Goal: Information Seeking & Learning: Learn about a topic

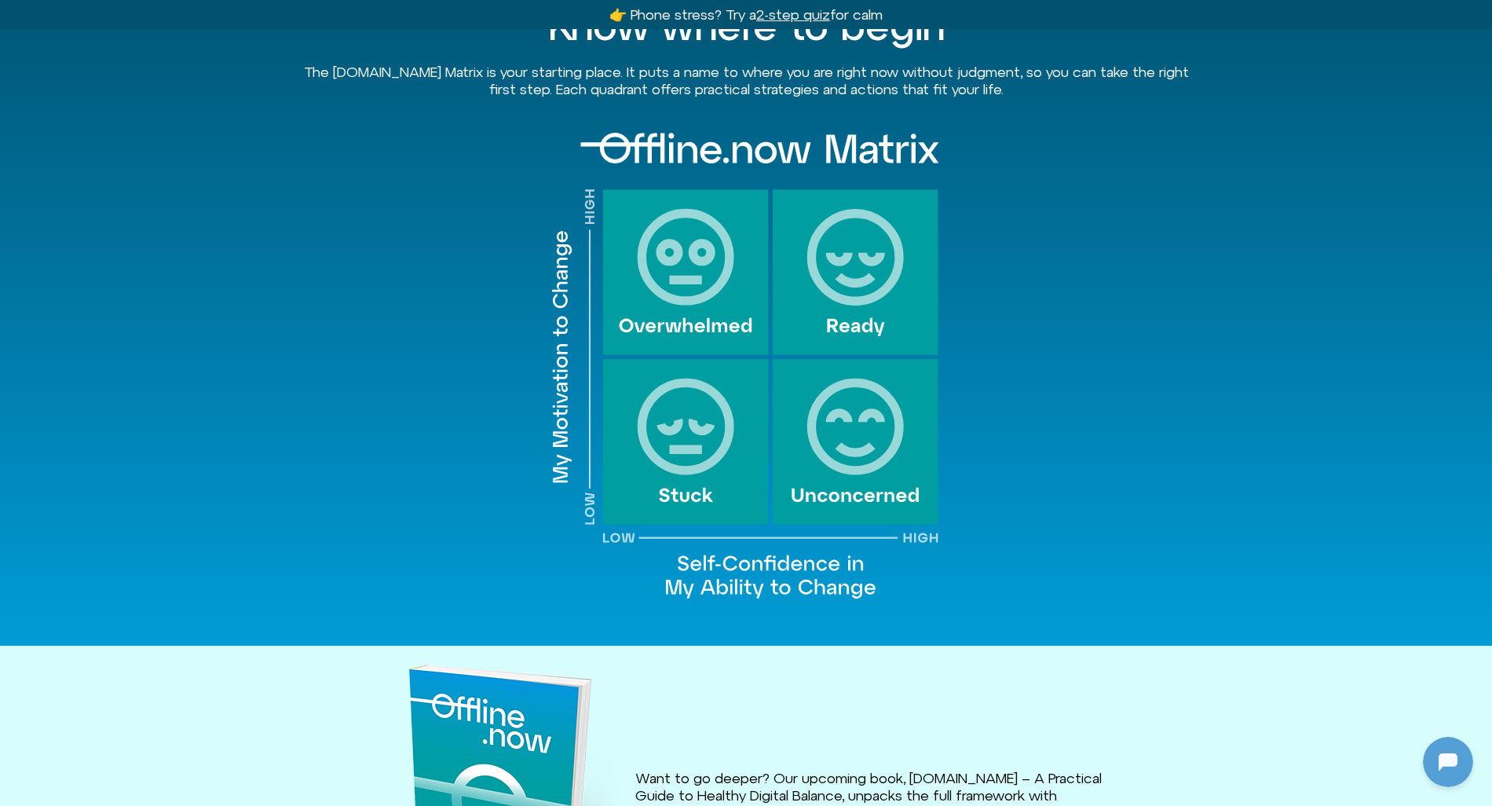
scroll to position [1580, 0]
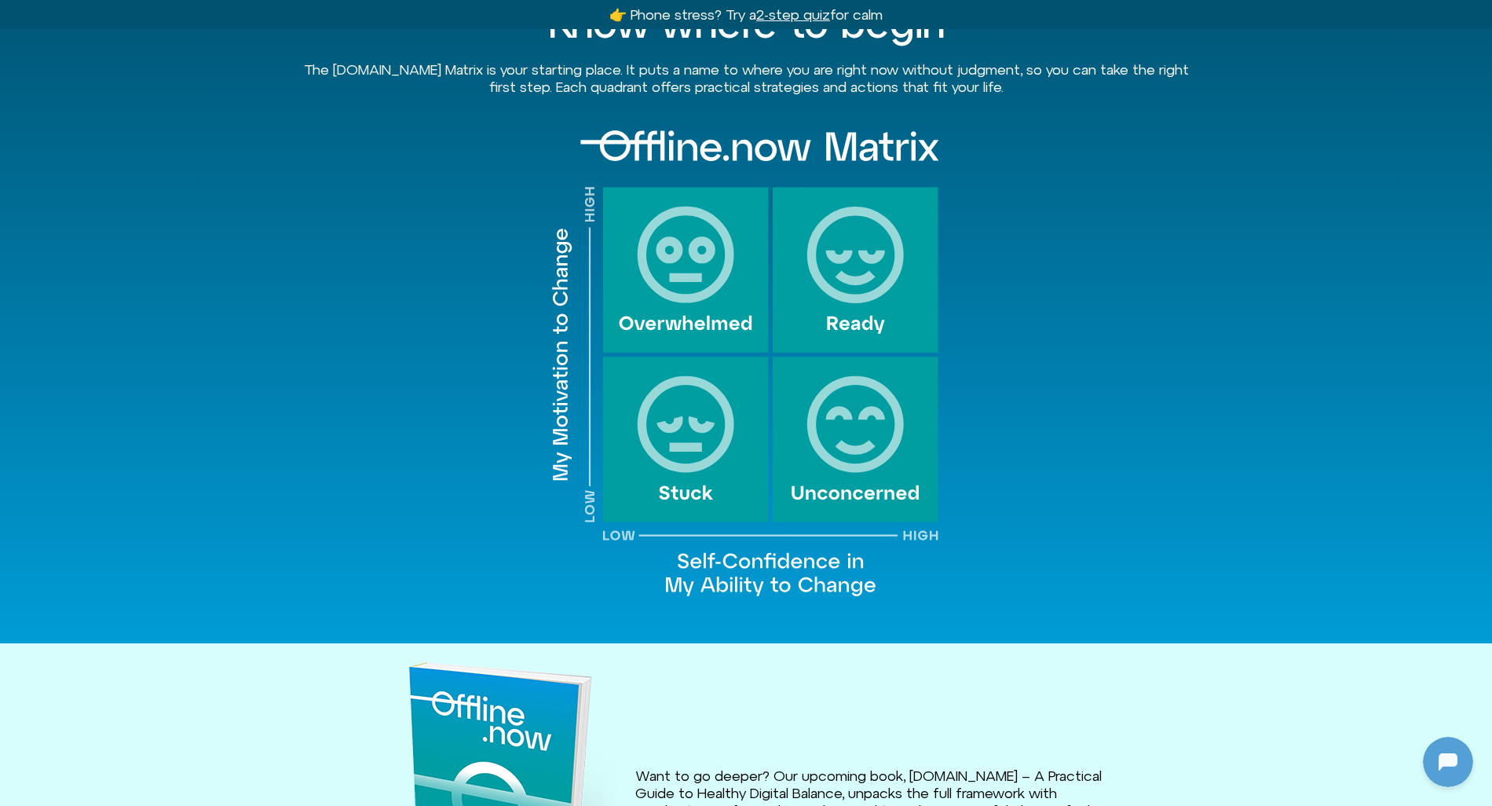
click at [683, 269] on img at bounding box center [746, 364] width 393 height 482
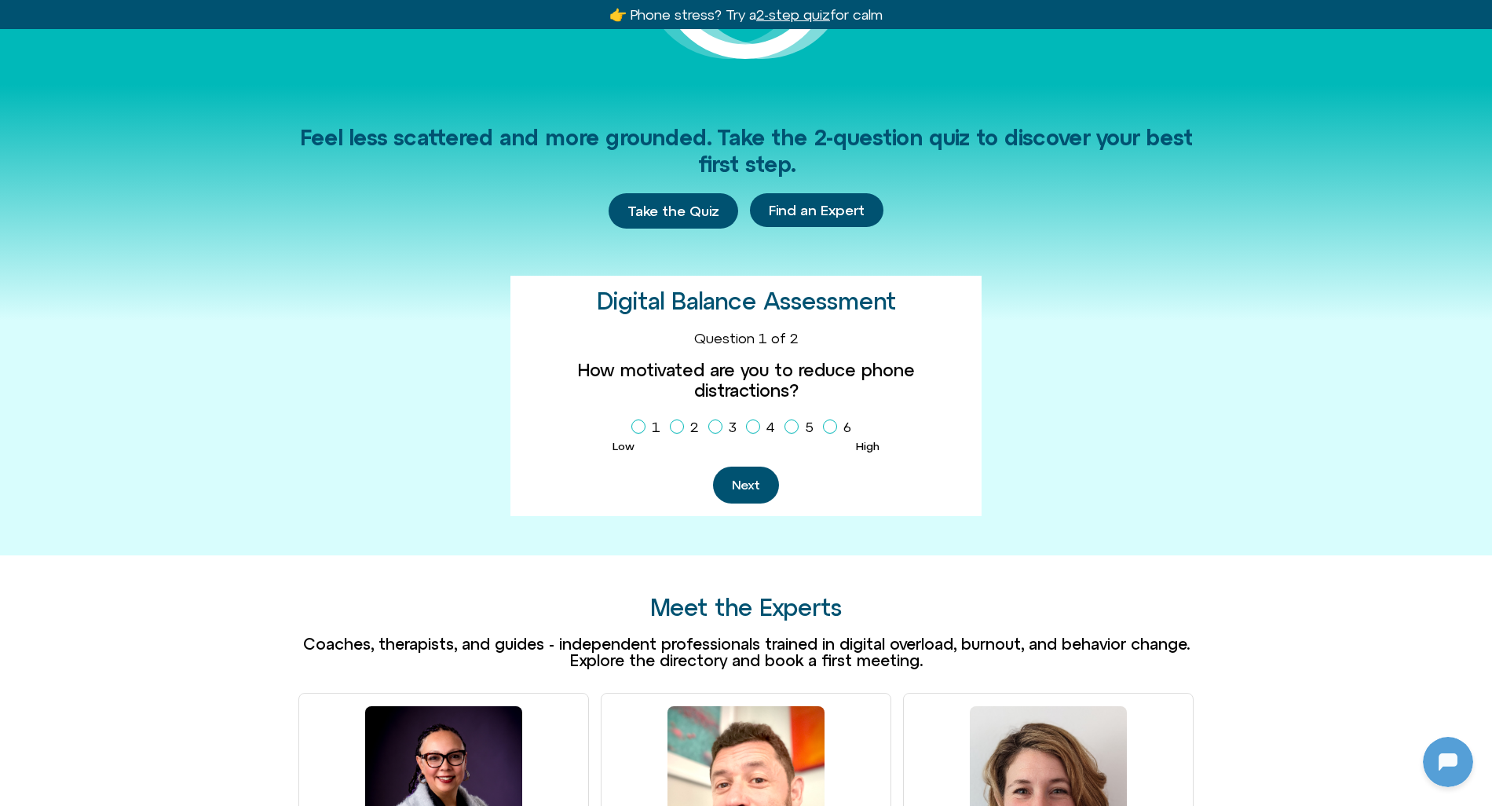
scroll to position [0, 0]
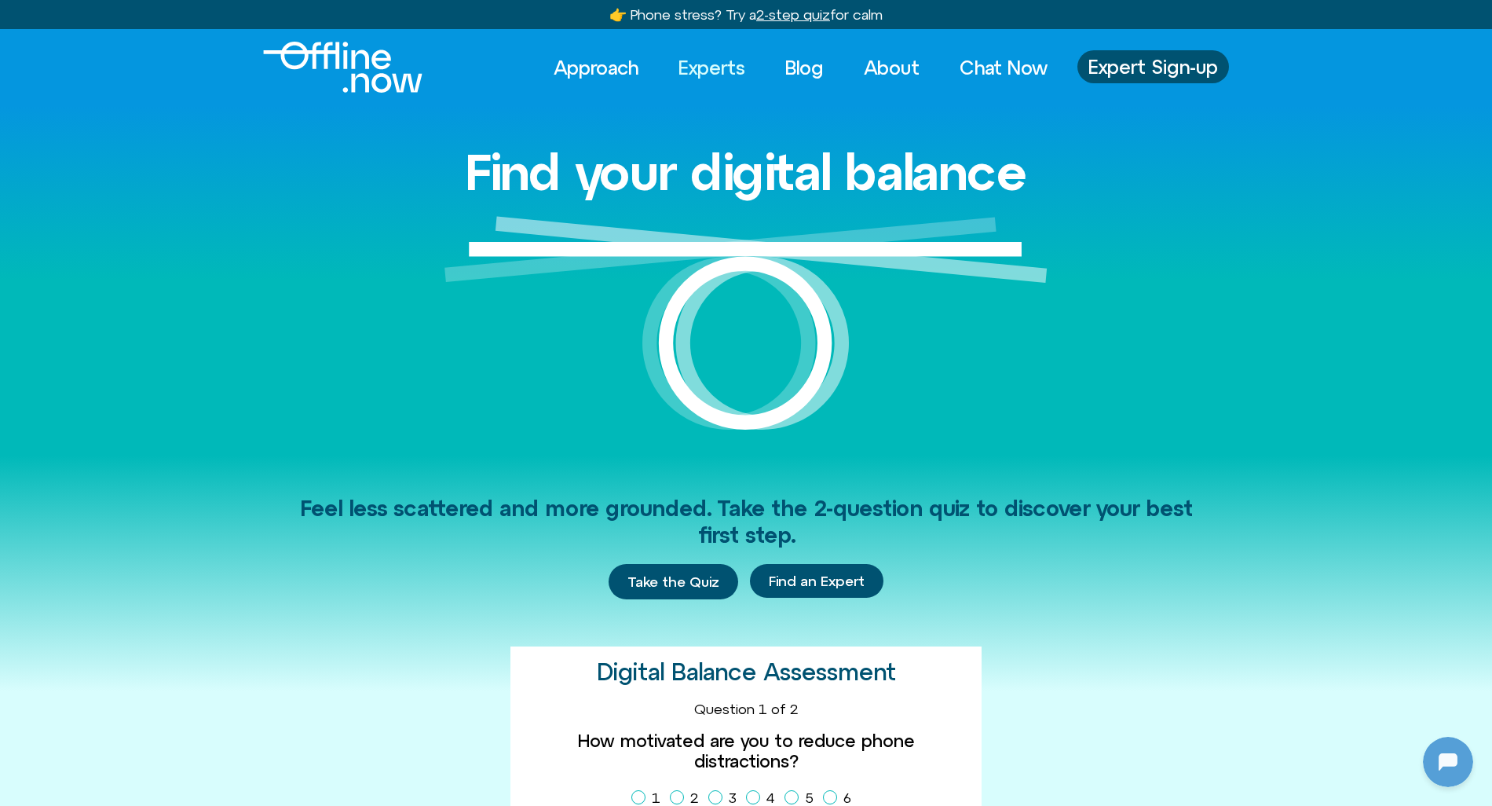
click at [695, 65] on link "Experts" at bounding box center [712, 67] width 95 height 35
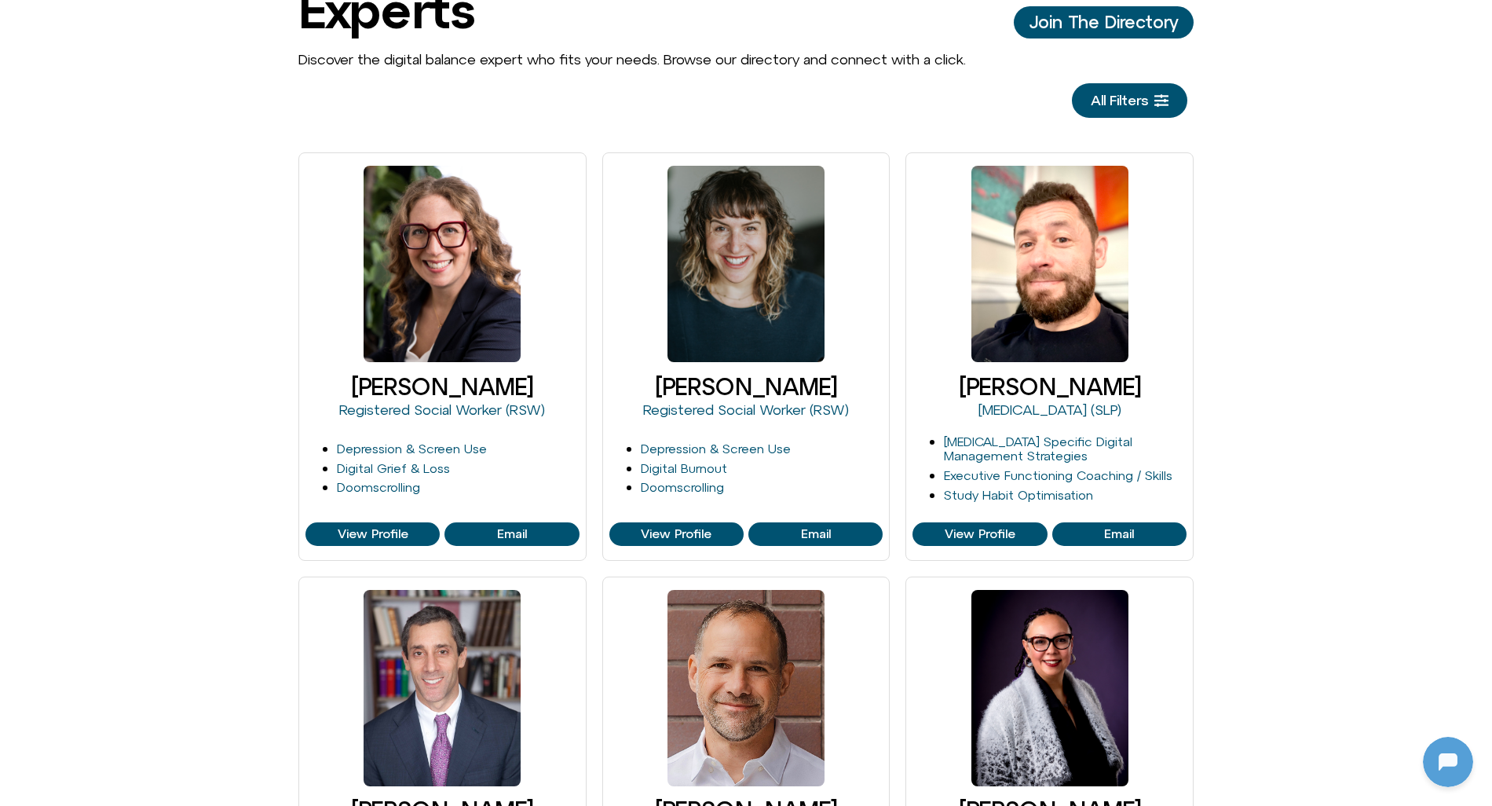
scroll to position [150, 0]
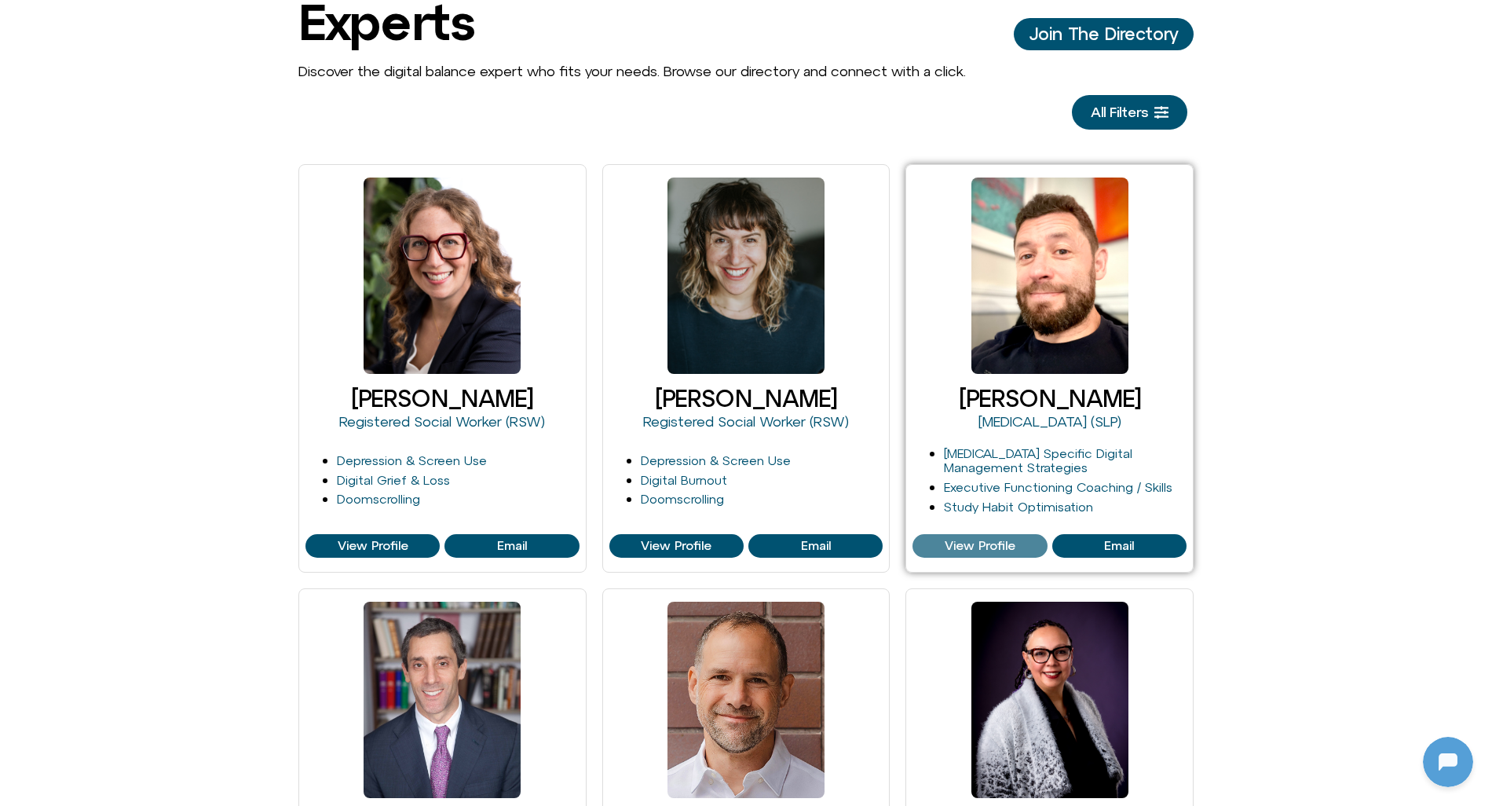
click at [1003, 551] on span "View Profile" at bounding box center [980, 546] width 71 height 14
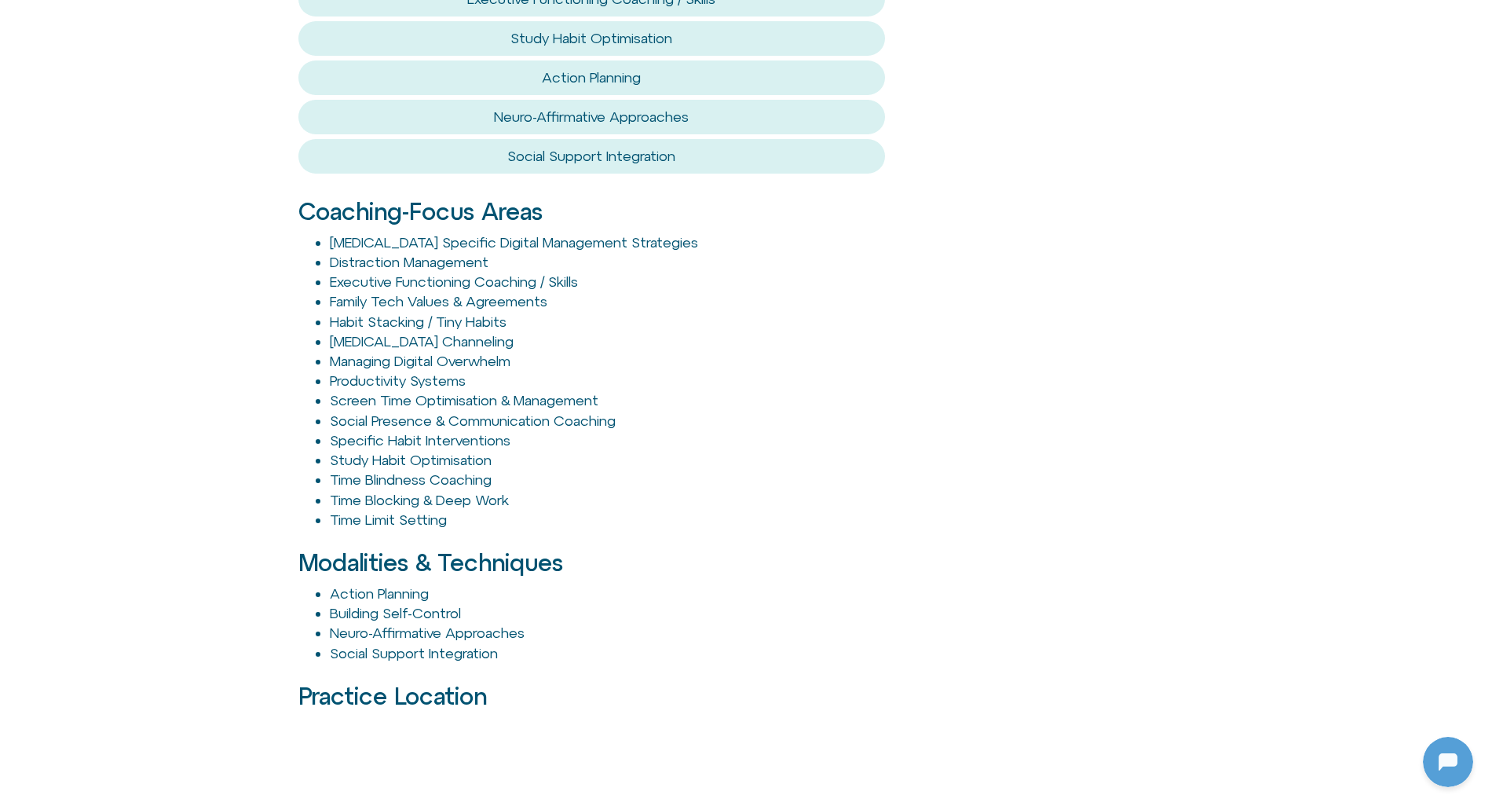
scroll to position [1668, 0]
